Goal: Transaction & Acquisition: Book appointment/travel/reservation

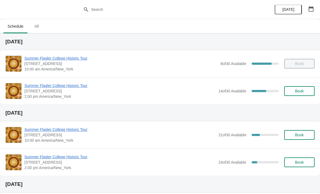
click at [299, 94] on button "Book" at bounding box center [299, 91] width 30 height 10
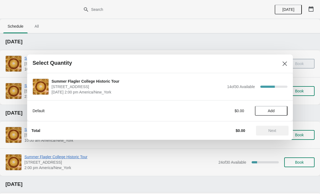
click at [275, 114] on button "Add" at bounding box center [271, 111] width 33 height 10
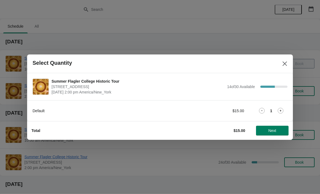
click at [280, 111] on icon at bounding box center [280, 111] width 2 height 2
click at [279, 110] on icon at bounding box center [281, 111] width 6 height 6
click at [273, 131] on span "Next" at bounding box center [272, 130] width 8 height 4
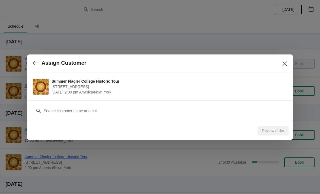
click at [114, 104] on div "Customer" at bounding box center [160, 108] width 255 height 15
click at [84, 105] on div "Customer" at bounding box center [160, 108] width 255 height 15
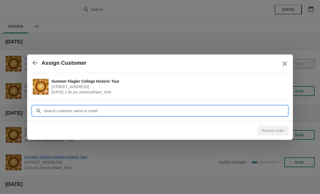
click at [73, 114] on input "Customer" at bounding box center [165, 111] width 244 height 10
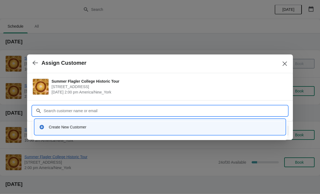
click at [87, 133] on div "Create New Customer" at bounding box center [160, 126] width 250 height 15
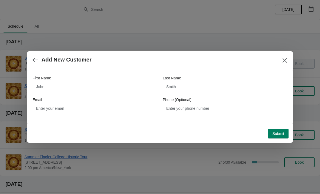
click at [105, 80] on div "First Name" at bounding box center [95, 77] width 125 height 5
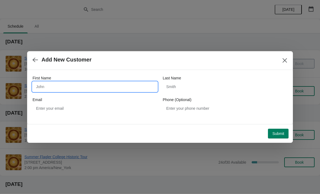
click at [121, 84] on input "First Name" at bounding box center [95, 87] width 125 height 10
type input "Wendy"
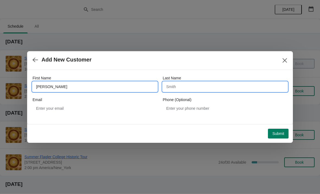
click at [198, 91] on input "Last Name" at bounding box center [225, 87] width 125 height 10
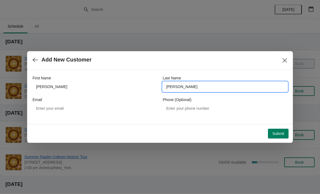
type input "Baker"
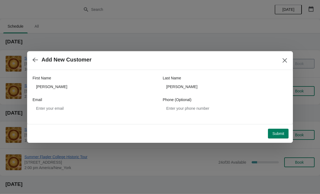
click at [276, 135] on span "Submit" at bounding box center [278, 133] width 12 height 4
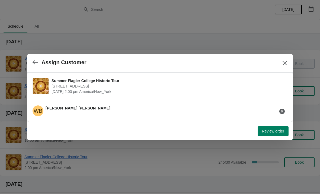
click at [271, 134] on button "Review order" at bounding box center [272, 131] width 31 height 10
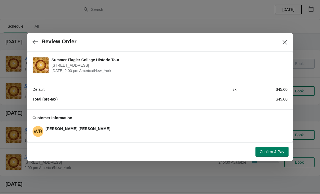
click at [274, 150] on span "Confirm & Pay" at bounding box center [272, 152] width 24 height 4
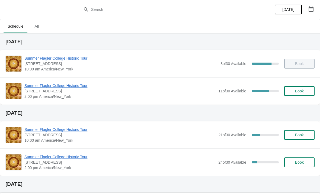
click at [35, 85] on span "Summer Flagler College Historic Tour" at bounding box center [119, 85] width 191 height 5
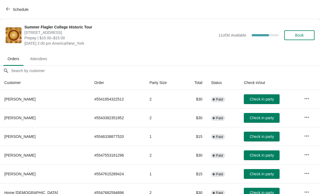
click at [303, 38] on button "Book" at bounding box center [299, 35] width 30 height 10
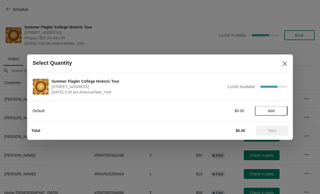
click at [281, 109] on span "Add" at bounding box center [271, 111] width 23 height 4
click at [282, 110] on icon at bounding box center [281, 111] width 6 height 6
click at [281, 112] on icon at bounding box center [281, 111] width 6 height 6
click at [281, 109] on icon at bounding box center [281, 111] width 6 height 6
click at [283, 108] on icon at bounding box center [281, 111] width 6 height 6
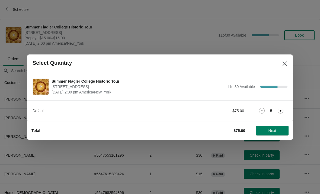
click at [276, 135] on button "Next" at bounding box center [272, 131] width 33 height 10
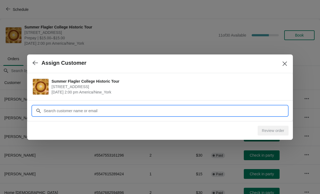
click at [168, 111] on input "Customer" at bounding box center [165, 111] width 244 height 10
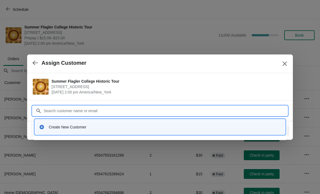
click at [92, 119] on div "Create New Customer" at bounding box center [160, 126] width 250 height 15
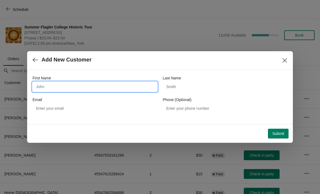
click at [100, 85] on input "First Name" at bounding box center [95, 87] width 125 height 10
type input "M"
type input "Wade"
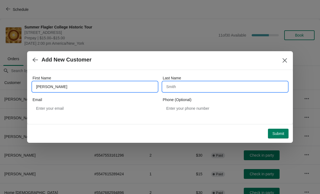
click at [208, 86] on input "Last Name" at bounding box center [225, 87] width 125 height 10
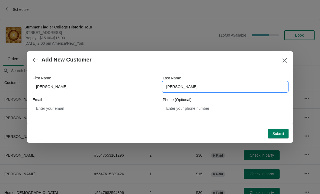
type input "Barlow"
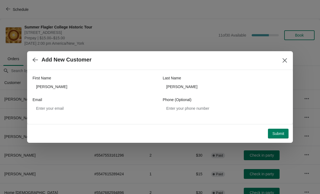
click at [283, 137] on button "Submit" at bounding box center [278, 134] width 21 height 10
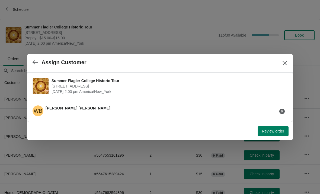
click at [273, 135] on button "Review order" at bounding box center [272, 131] width 31 height 10
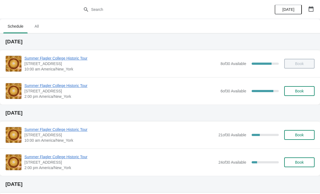
click at [300, 95] on button "Book" at bounding box center [299, 91] width 30 height 10
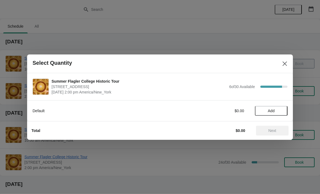
click at [275, 109] on span "Add" at bounding box center [271, 111] width 7 height 4
click at [282, 109] on icon at bounding box center [281, 111] width 6 height 6
click at [282, 111] on icon at bounding box center [281, 111] width 6 height 6
click at [275, 133] on button "Next" at bounding box center [272, 131] width 33 height 10
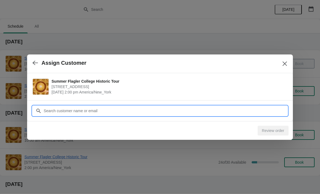
click at [257, 113] on input "Customer" at bounding box center [165, 111] width 244 height 10
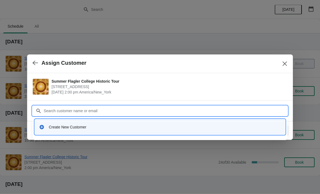
click at [44, 120] on div "Create New Customer" at bounding box center [160, 126] width 250 height 15
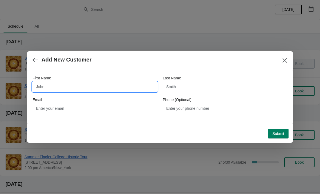
click at [50, 86] on input "First Name" at bounding box center [95, 87] width 125 height 10
type input "Ken"
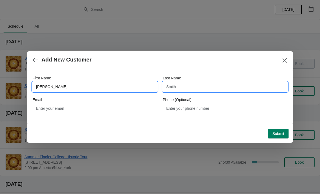
click at [206, 91] on input "Last Name" at bounding box center [225, 87] width 125 height 10
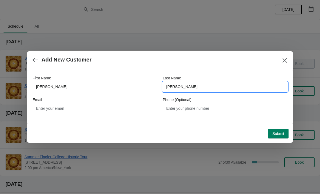
type input "Wasmer"
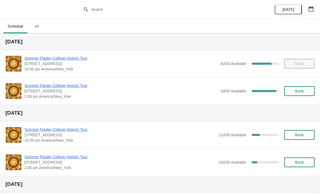
click at [45, 84] on span "Summer Flagler College Historic Tour" at bounding box center [120, 85] width 193 height 5
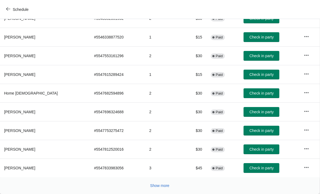
scroll to position [99, 0]
click at [154, 186] on span "Show more" at bounding box center [159, 185] width 19 height 4
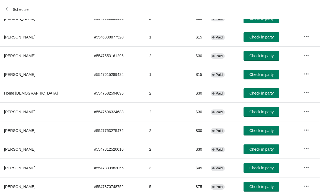
click at [264, 188] on span "Check in party" at bounding box center [261, 187] width 24 height 4
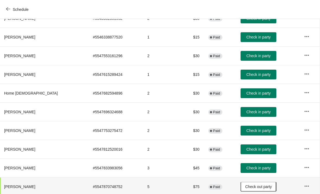
click at [262, 167] on span "Check in party" at bounding box center [258, 168] width 24 height 4
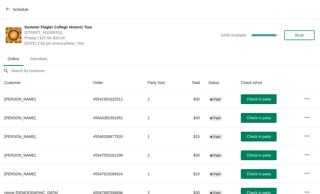
scroll to position [0, 0]
click at [304, 38] on button "Book" at bounding box center [299, 35] width 30 height 10
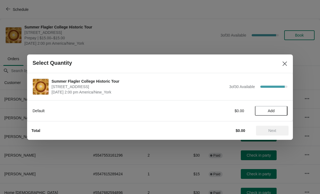
click at [278, 115] on button "Add" at bounding box center [271, 111] width 33 height 10
click at [277, 118] on div "Default $15.00 1" at bounding box center [160, 110] width 266 height 21
click at [283, 110] on icon at bounding box center [281, 111] width 6 height 6
click at [271, 135] on button "Next" at bounding box center [272, 131] width 33 height 10
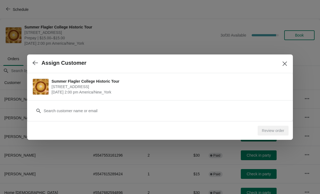
click at [65, 104] on div "Customer" at bounding box center [160, 108] width 255 height 15
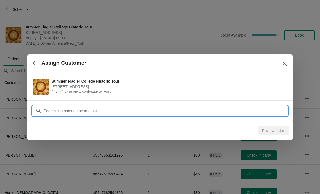
click at [60, 111] on input "Customer" at bounding box center [165, 111] width 244 height 10
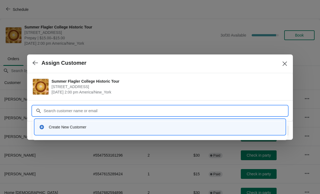
click at [50, 129] on div "Create New Customer" at bounding box center [165, 126] width 232 height 5
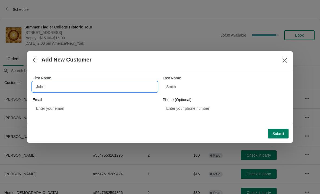
click at [49, 83] on input "First Name" at bounding box center [95, 87] width 125 height 10
type input "Seong"
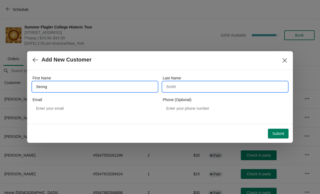
click at [217, 86] on input "Last Name" at bounding box center [225, 87] width 125 height 10
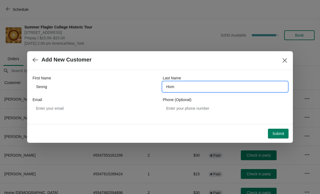
type input "Ho"
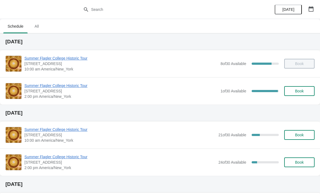
click at [36, 88] on span "Summer Flagler College Historic Tour" at bounding box center [120, 85] width 193 height 5
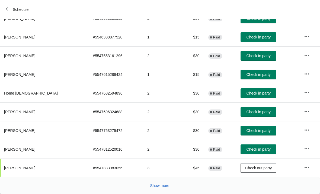
scroll to position [99, 0]
click at [162, 187] on span "Show more" at bounding box center [159, 185] width 19 height 4
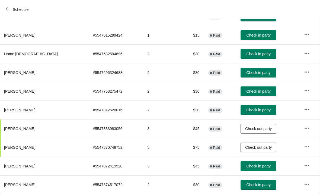
scroll to position [139, 0]
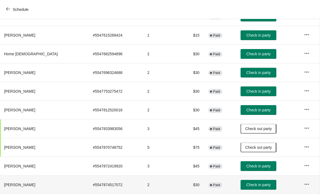
click at [244, 176] on td "Check in party" at bounding box center [267, 184] width 63 height 19
click at [244, 169] on button "Check in party" at bounding box center [258, 166] width 36 height 10
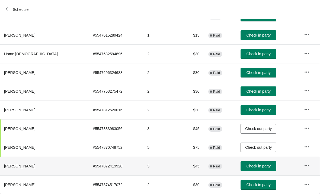
click at [258, 184] on span "Check in party" at bounding box center [258, 185] width 24 height 4
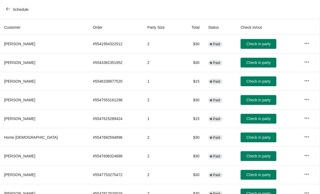
scroll to position [55, 0]
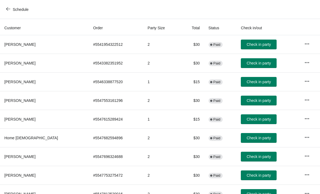
click at [249, 138] on span "Check in party" at bounding box center [259, 138] width 24 height 4
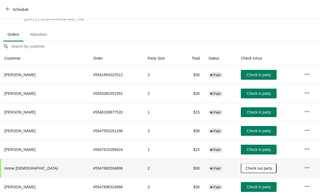
scroll to position [25, 0]
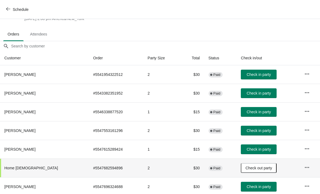
click at [248, 93] on span "Check in party" at bounding box center [259, 93] width 24 height 4
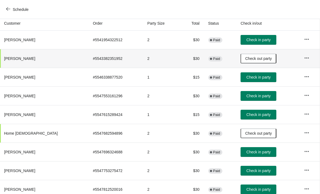
scroll to position [60, 0]
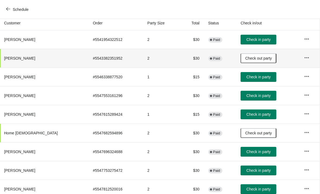
click at [247, 114] on span "Check in party" at bounding box center [258, 114] width 24 height 4
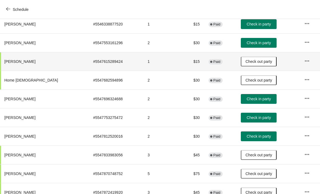
scroll to position [112, 0]
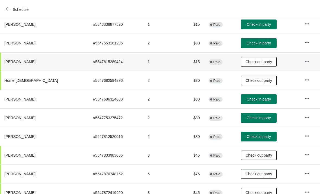
click at [258, 120] on button "Check in party" at bounding box center [259, 118] width 36 height 10
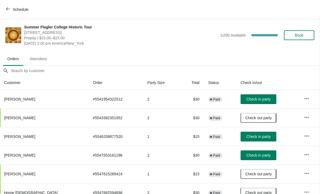
scroll to position [0, 0]
click at [298, 46] on div "Summer Flagler College Historic Tour 74 King Street, St. Augustine, FL, USA Pre…" at bounding box center [169, 35] width 290 height 22
click at [291, 31] on button "Book" at bounding box center [299, 35] width 30 height 10
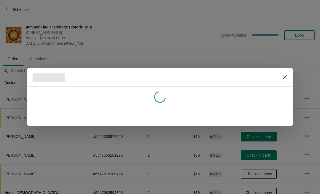
scroll to position [0, 0]
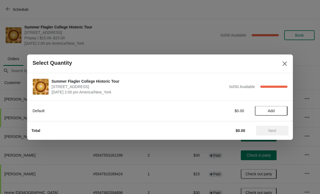
click at [273, 115] on button "Add" at bounding box center [271, 111] width 33 height 10
click at [284, 108] on div "1" at bounding box center [271, 111] width 33 height 6
click at [281, 112] on icon at bounding box center [281, 111] width 6 height 6
click at [267, 127] on button "Next" at bounding box center [272, 131] width 33 height 10
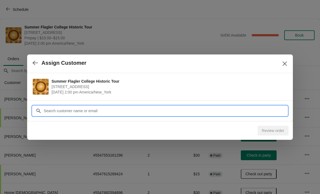
click at [115, 106] on input "Customer" at bounding box center [165, 111] width 244 height 10
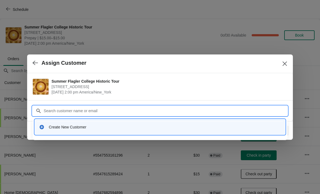
click at [53, 129] on div "Create New Customer" at bounding box center [165, 126] width 232 height 5
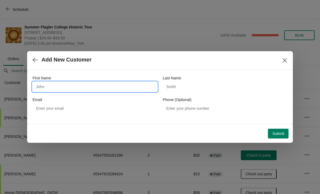
click at [42, 91] on input "First Name" at bounding box center [95, 87] width 125 height 10
type input "Larry"
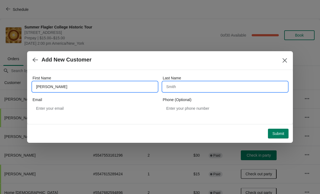
click at [218, 85] on input "Last Name" at bounding box center [225, 87] width 125 height 10
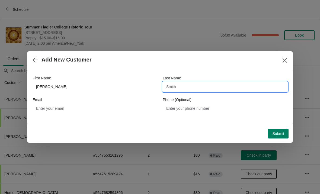
type input "G"
type input "Br"
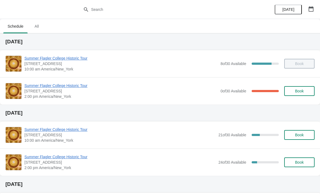
click at [38, 94] on span "2:00 pm America/New_York" at bounding box center [120, 96] width 193 height 5
click at [36, 88] on span "Summer Flagler College Historic Tour" at bounding box center [120, 85] width 193 height 5
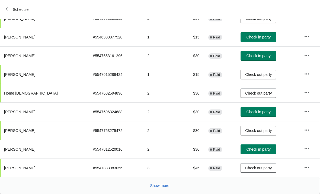
scroll to position [99, 0]
click at [155, 186] on span "Show more" at bounding box center [159, 185] width 19 height 4
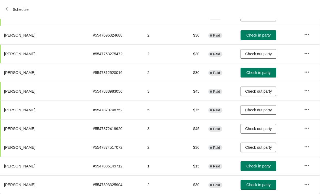
scroll to position [176, 0]
click at [258, 166] on span "Check in party" at bounding box center [258, 166] width 24 height 4
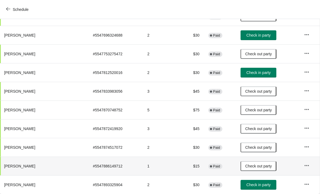
click at [259, 186] on span "Check in party" at bounding box center [258, 185] width 24 height 4
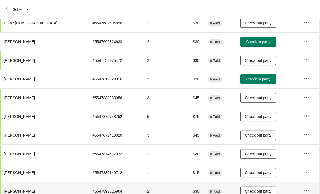
scroll to position [170, 0]
click at [265, 172] on span "Check out party" at bounding box center [258, 172] width 27 height 4
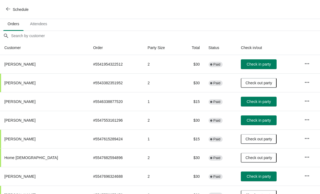
scroll to position [35, 0]
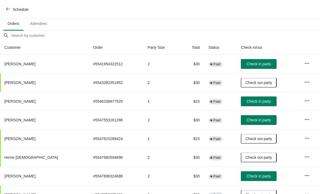
click at [247, 124] on button "Check in party" at bounding box center [259, 120] width 36 height 10
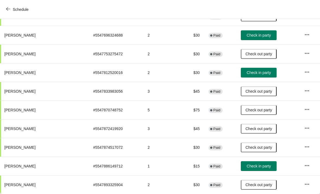
scroll to position [176, 0]
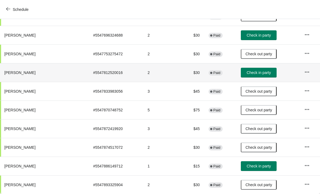
click at [259, 67] on td "Check in party" at bounding box center [267, 72] width 63 height 19
click at [259, 76] on button "Check in party" at bounding box center [259, 73] width 36 height 10
click at [257, 38] on button "Check in party" at bounding box center [259, 35] width 36 height 10
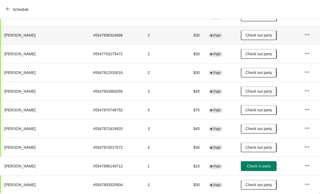
click at [258, 165] on span "Check in party" at bounding box center [259, 166] width 24 height 4
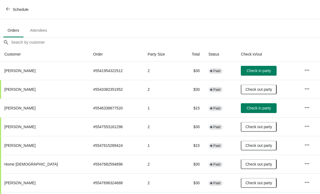
scroll to position [22, 0]
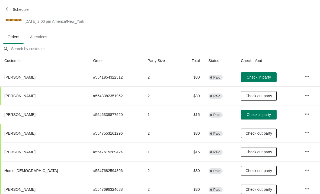
click at [252, 117] on span "Check in party" at bounding box center [259, 114] width 24 height 4
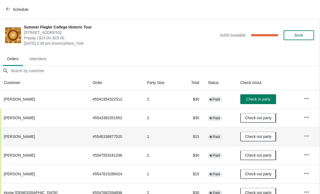
scroll to position [0, 0]
click at [303, 36] on span "Book" at bounding box center [299, 35] width 9 height 4
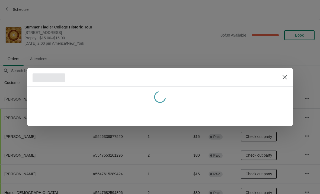
scroll to position [0, 0]
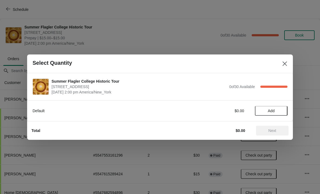
click at [269, 112] on span "Add" at bounding box center [271, 111] width 7 height 4
click at [277, 113] on div "1" at bounding box center [271, 111] width 33 height 6
click at [283, 110] on icon at bounding box center [281, 111] width 6 height 6
click at [271, 131] on span "Next" at bounding box center [272, 130] width 8 height 4
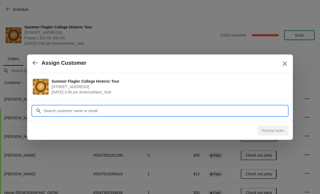
click at [81, 110] on input "Customer" at bounding box center [165, 111] width 244 height 10
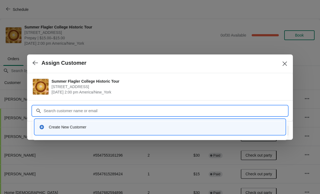
click at [56, 130] on div "Create New Customer" at bounding box center [160, 126] width 246 height 11
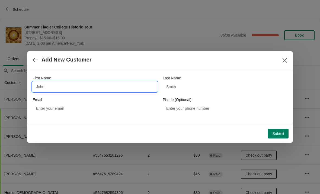
click at [42, 85] on input "First Name" at bounding box center [95, 87] width 125 height 10
type input "John"
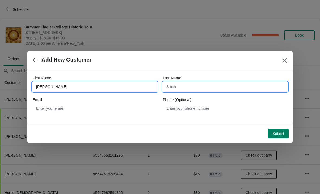
click at [174, 87] on input "Last Name" at bounding box center [225, 87] width 125 height 10
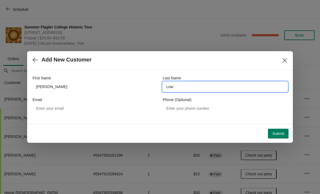
type input "Lowe"
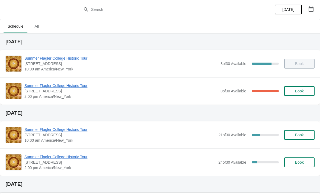
click at [44, 86] on span "Summer Flagler College Historic Tour" at bounding box center [120, 85] width 193 height 5
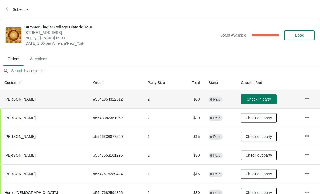
click at [257, 103] on button "Check in party" at bounding box center [259, 99] width 36 height 10
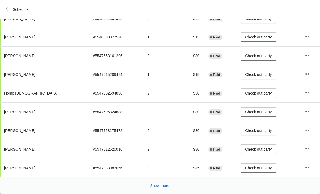
click at [154, 187] on span "Show more" at bounding box center [159, 185] width 19 height 4
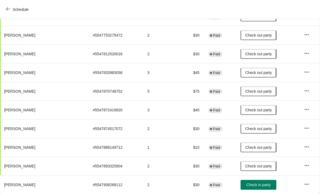
scroll to position [195, 0]
click at [254, 189] on button "Check in party" at bounding box center [258, 185] width 36 height 10
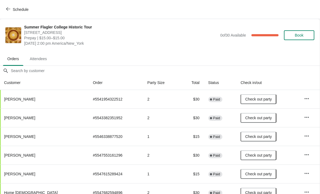
scroll to position [0, 0]
click at [18, 13] on button "Schedule" at bounding box center [18, 10] width 30 height 10
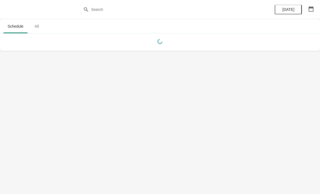
scroll to position [0, 0]
